Goal: Check status: Check status

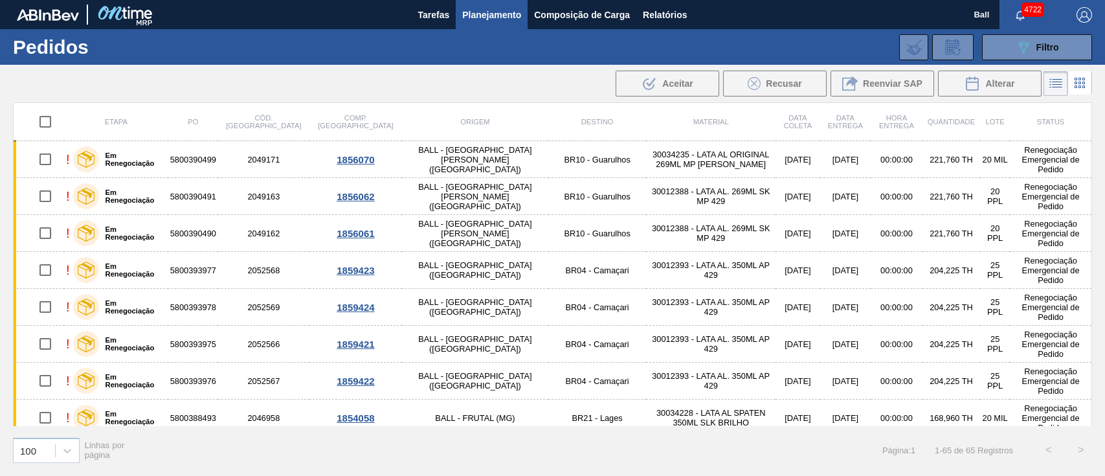
drag, startPoint x: 0, startPoint y: 0, endPoint x: 498, endPoint y: 15, distance: 498.2
click at [498, 15] on span "Planejamento" at bounding box center [491, 15] width 59 height 16
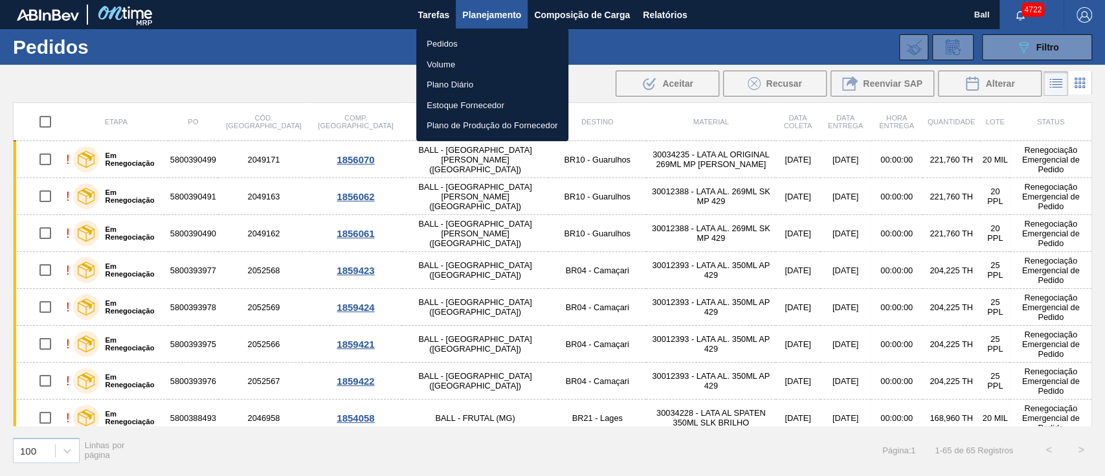
click at [732, 158] on div at bounding box center [552, 238] width 1105 height 476
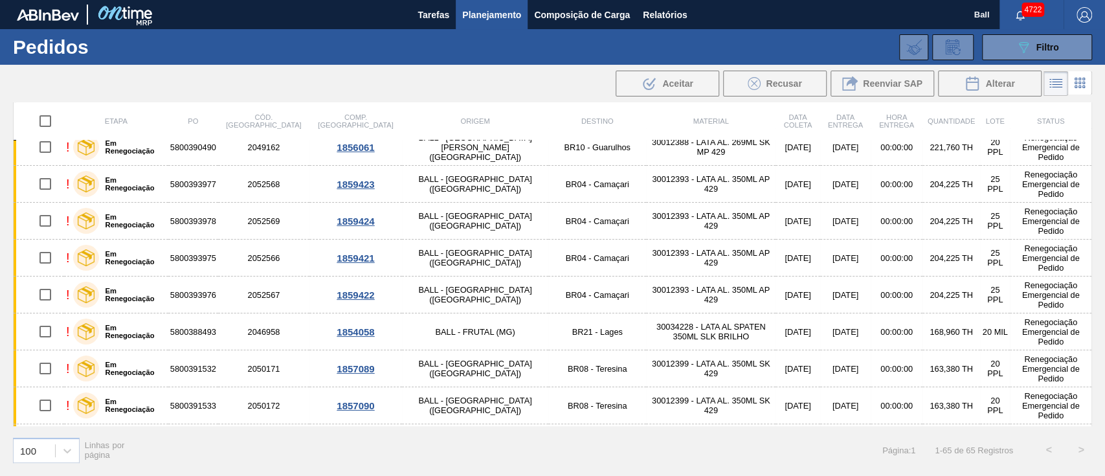
scroll to position [0, 0]
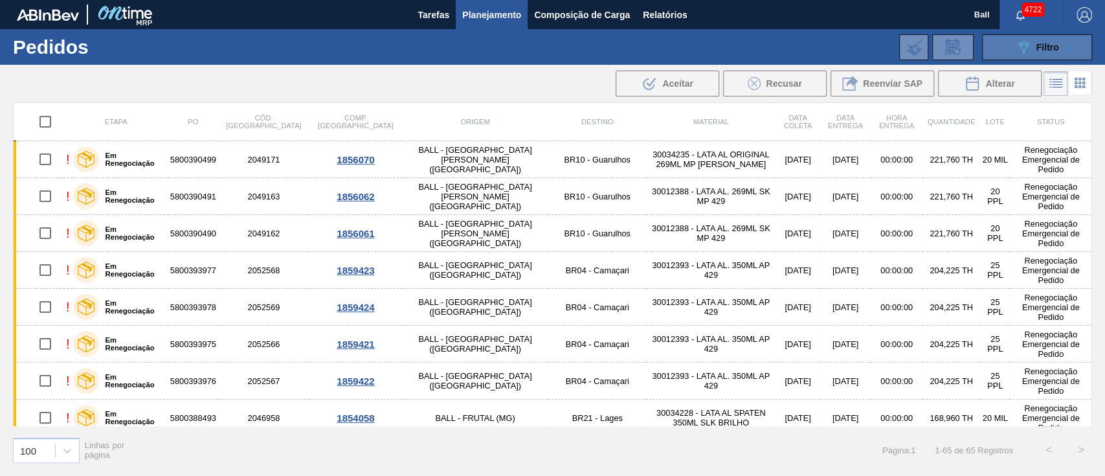
click at [1053, 52] on div "089F7B8B-B2A5-4AFE-B5C0-19BA573D28AC Filtro" at bounding box center [1037, 47] width 43 height 16
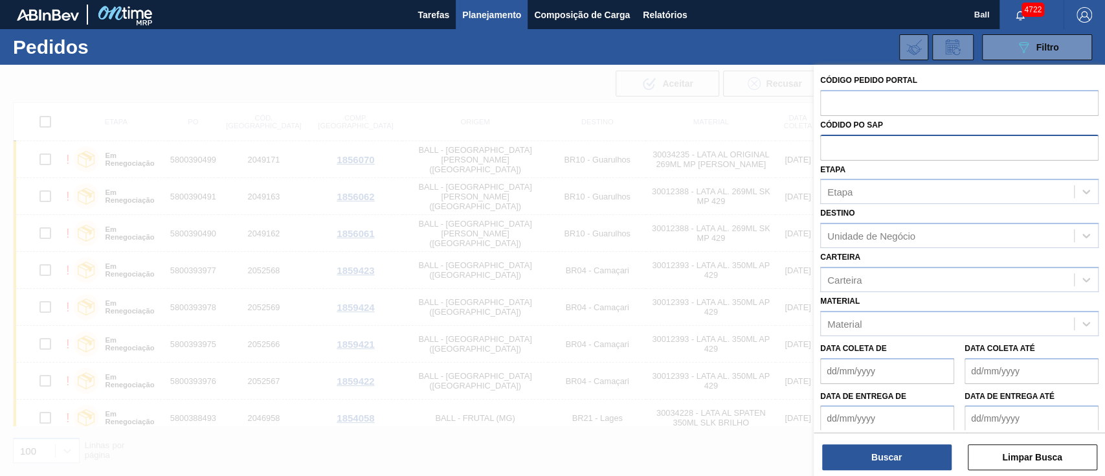
click at [879, 144] on input "text" at bounding box center [959, 147] width 278 height 25
paste input "text"
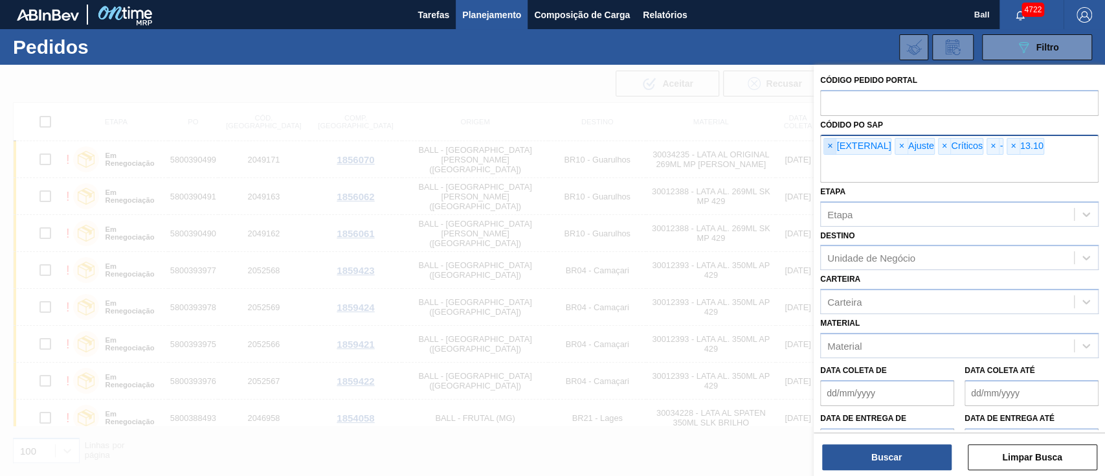
click at [824, 146] on span "×" at bounding box center [830, 147] width 12 height 16
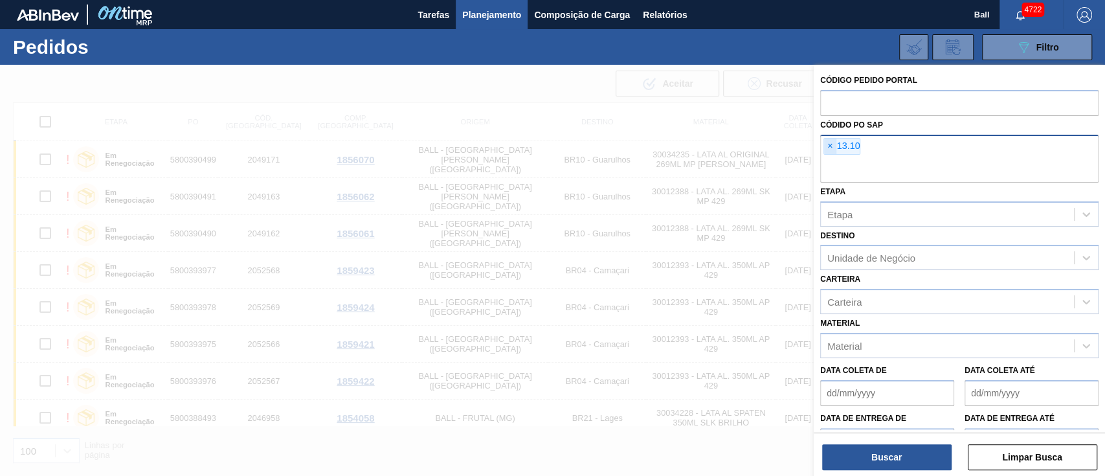
click at [824, 158] on input "text" at bounding box center [959, 170] width 278 height 25
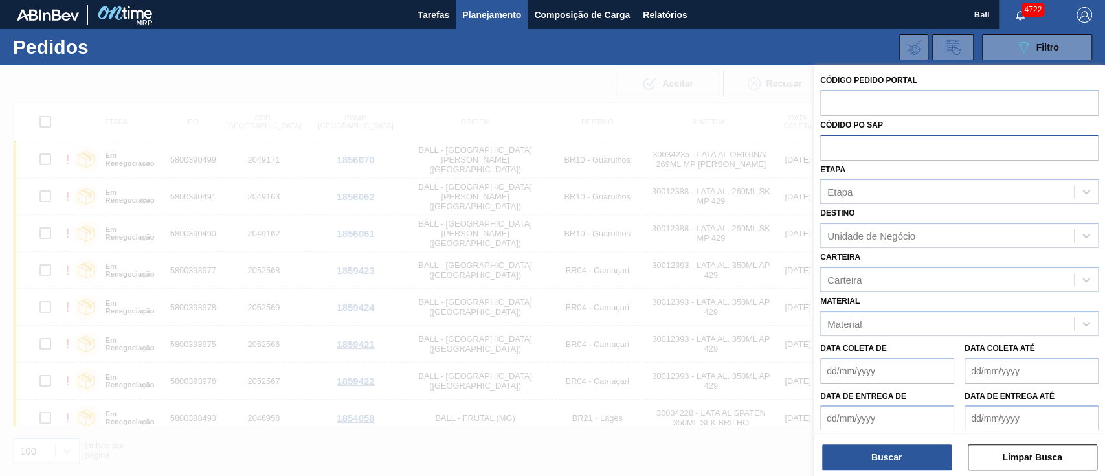
paste input "text"
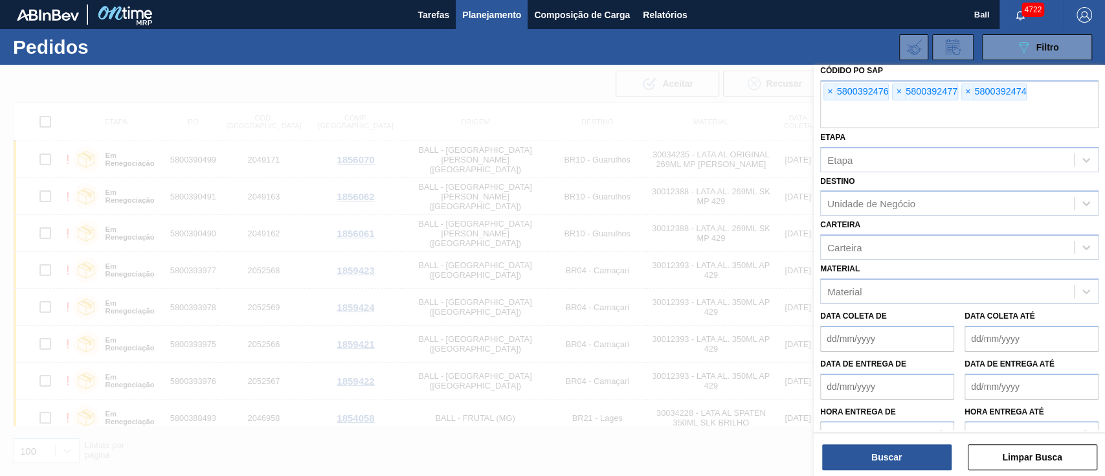
scroll to position [98, 0]
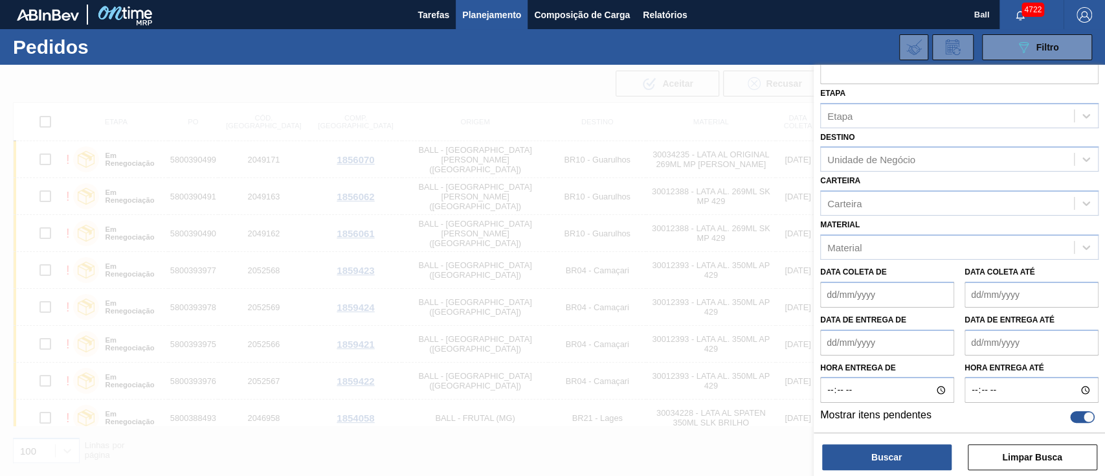
click at [1076, 420] on div at bounding box center [1082, 417] width 25 height 12
checkbox input "false"
click at [896, 457] on button "Buscar" at bounding box center [887, 457] width 130 height 26
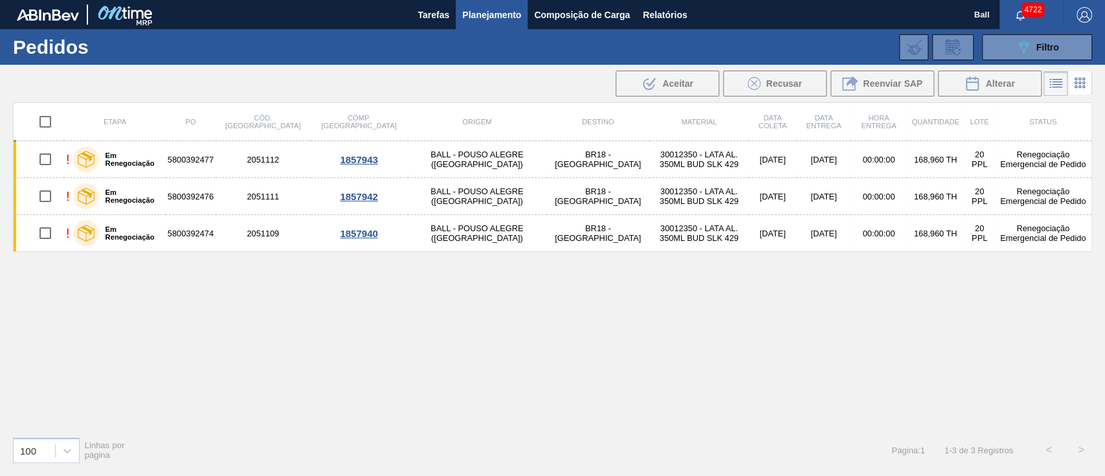
click at [47, 117] on input "checkbox" at bounding box center [45, 121] width 27 height 27
checkbox input "true"
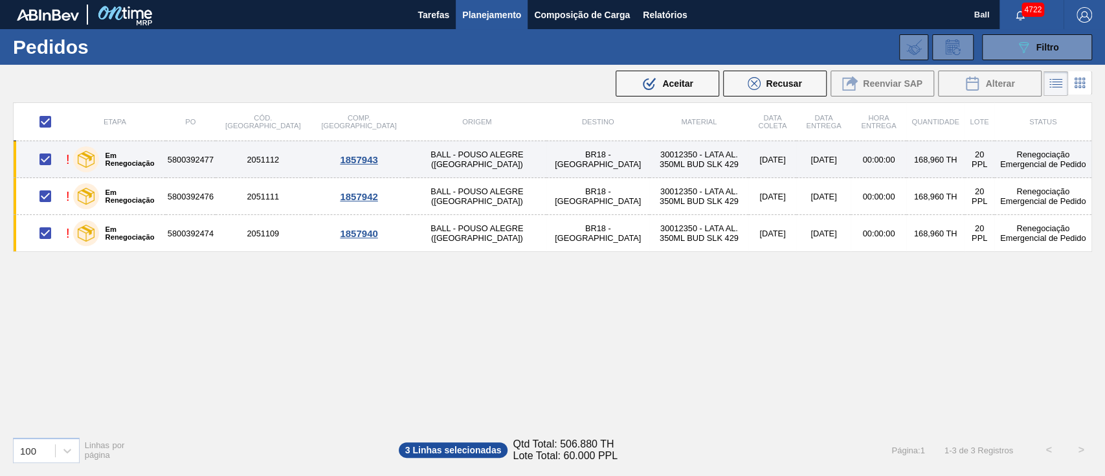
click at [649, 168] on td "30012350 - LATA AL. 350ML BUD SLK 429" at bounding box center [698, 159] width 99 height 37
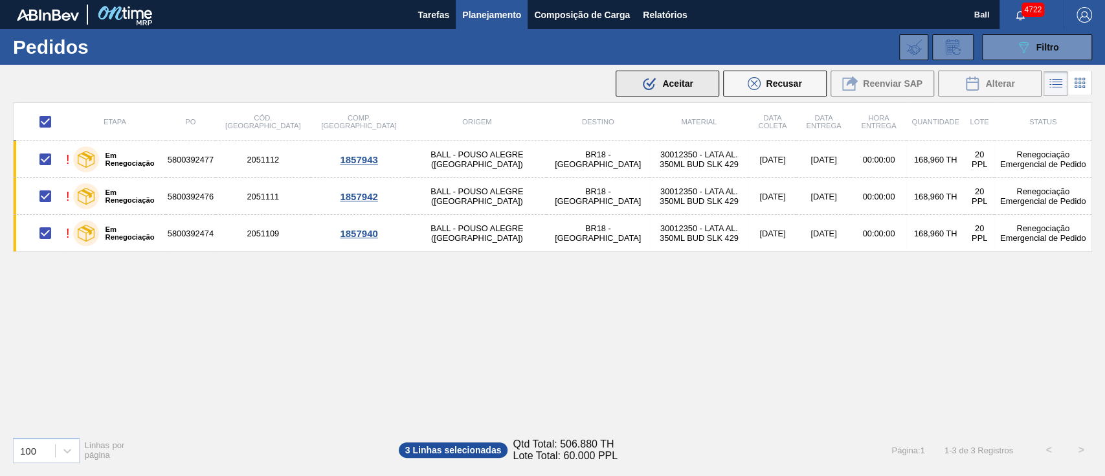
click at [676, 80] on span "Aceitar" at bounding box center [677, 83] width 30 height 10
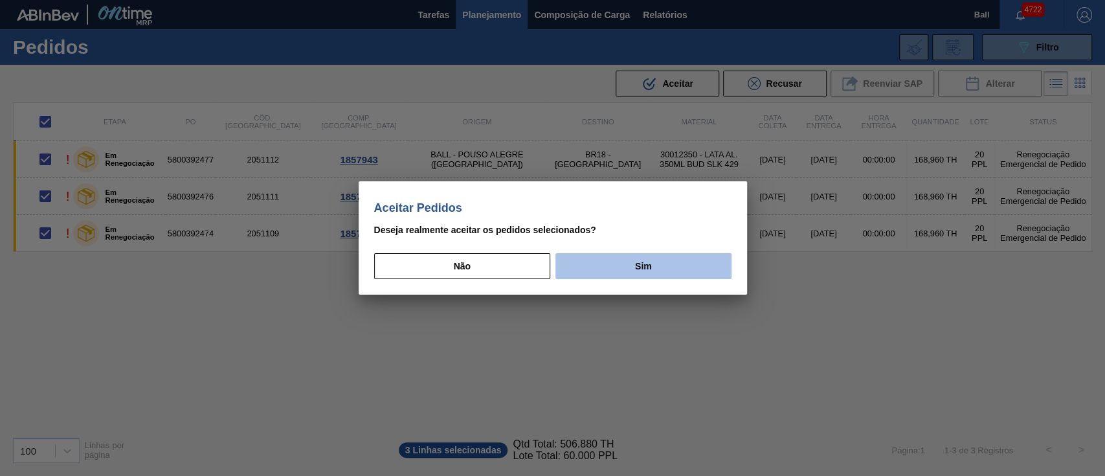
click at [616, 276] on button "Sim" at bounding box center [643, 266] width 175 height 26
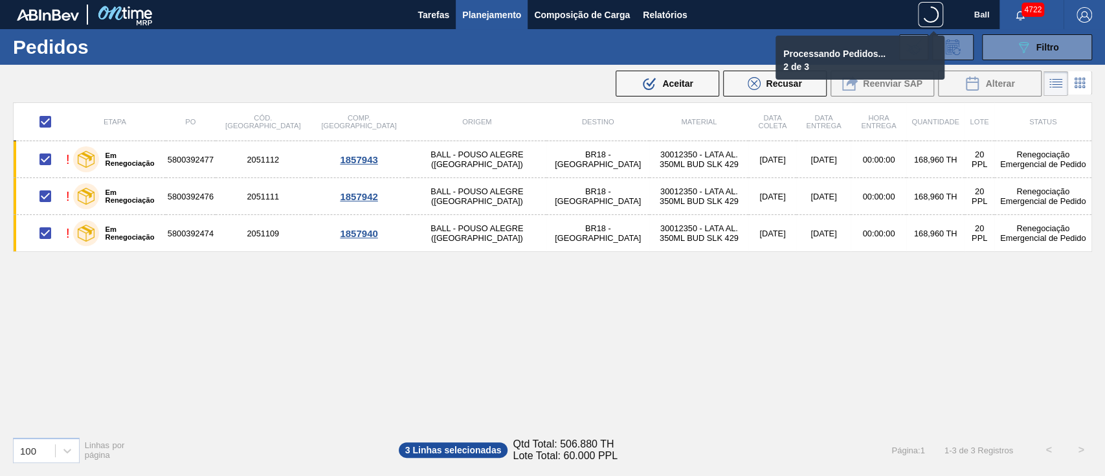
checkbox input "false"
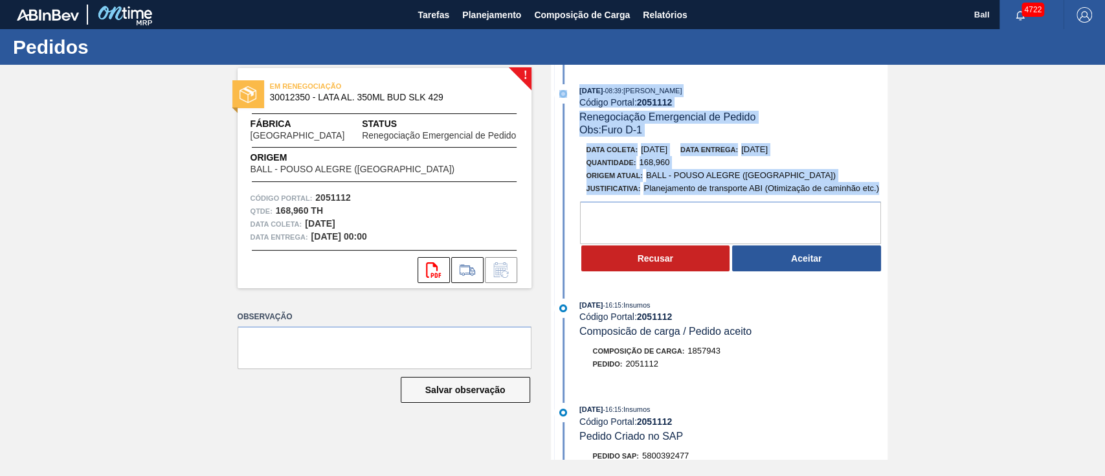
drag, startPoint x: 574, startPoint y: 87, endPoint x: 896, endPoint y: 186, distance: 336.7
click at [896, 186] on div "! EM RENEGOCIAÇÃO 30012350 - LATA AL. 350ML BUD SLK 429 Fábrica Pernambuco Stat…" at bounding box center [552, 262] width 1105 height 395
click at [913, 186] on div "! EM RENEGOCIAÇÃO 30012350 - LATA AL. 350ML BUD SLK 429 Fábrica Pernambuco Stat…" at bounding box center [552, 262] width 1105 height 395
